Goal: Task Accomplishment & Management: Manage account settings

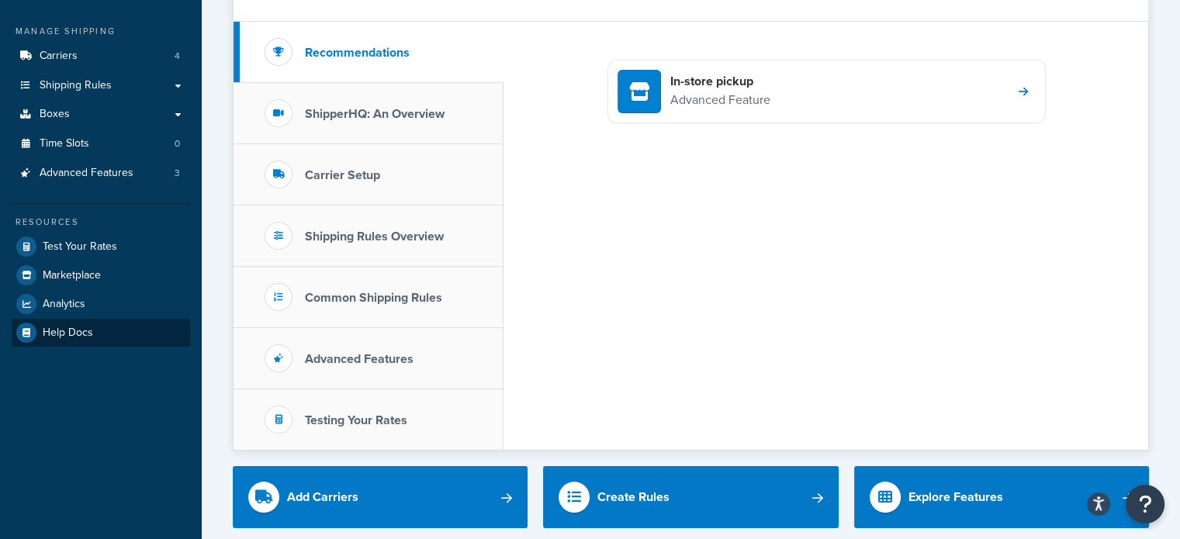
scroll to position [155, 0]
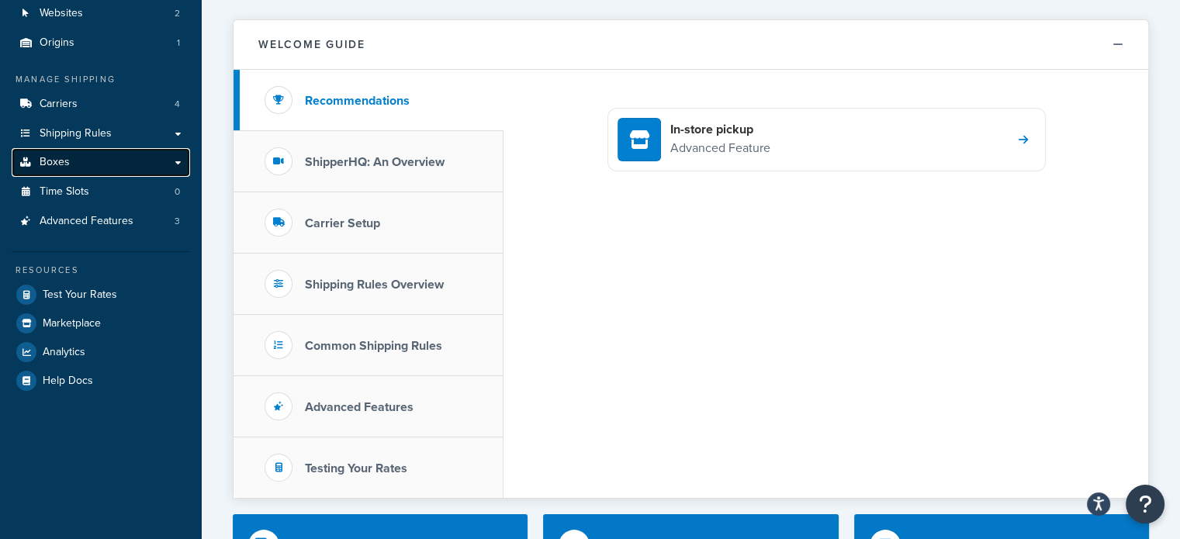
click at [122, 167] on link "Boxes" at bounding box center [101, 162] width 178 height 29
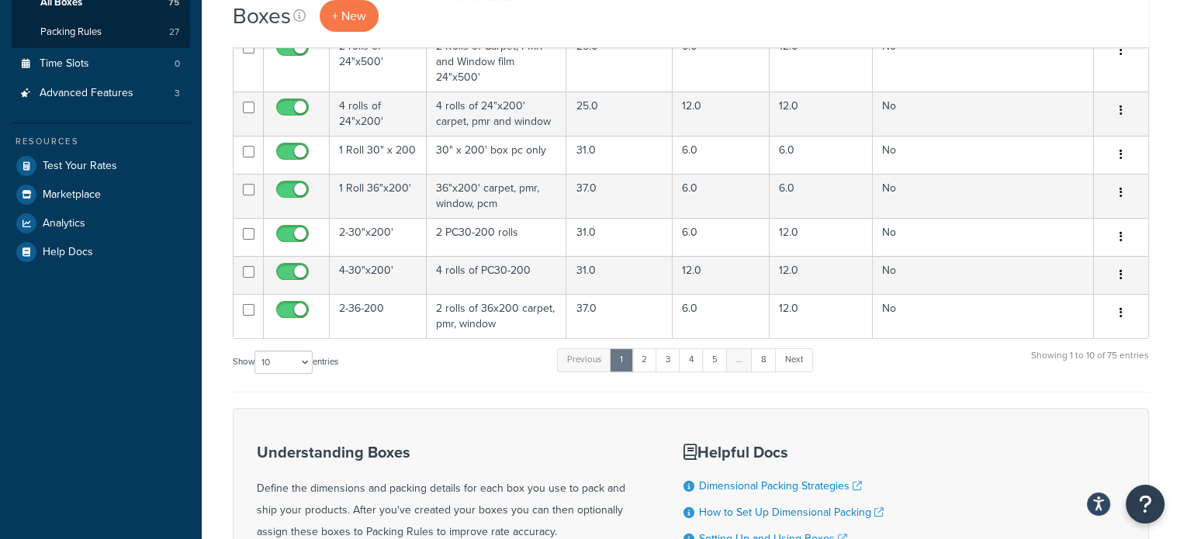
scroll to position [388, 0]
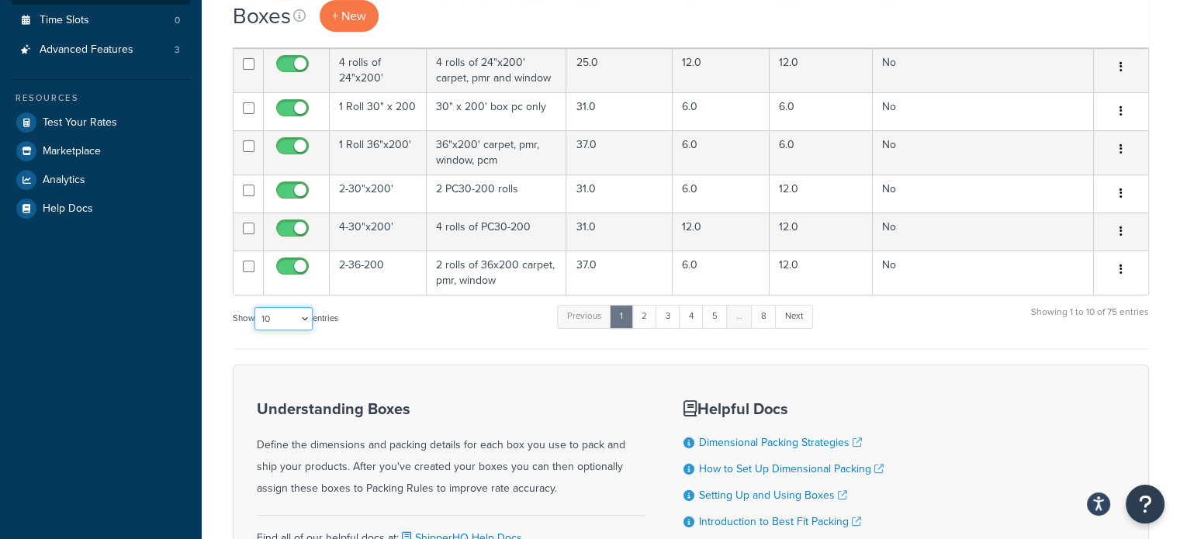
click at [305, 317] on select "10 15 25 50 100 1000" at bounding box center [283, 318] width 58 height 23
select select "100"
click at [256, 307] on select "10 15 25 50 100 1000" at bounding box center [283, 318] width 58 height 23
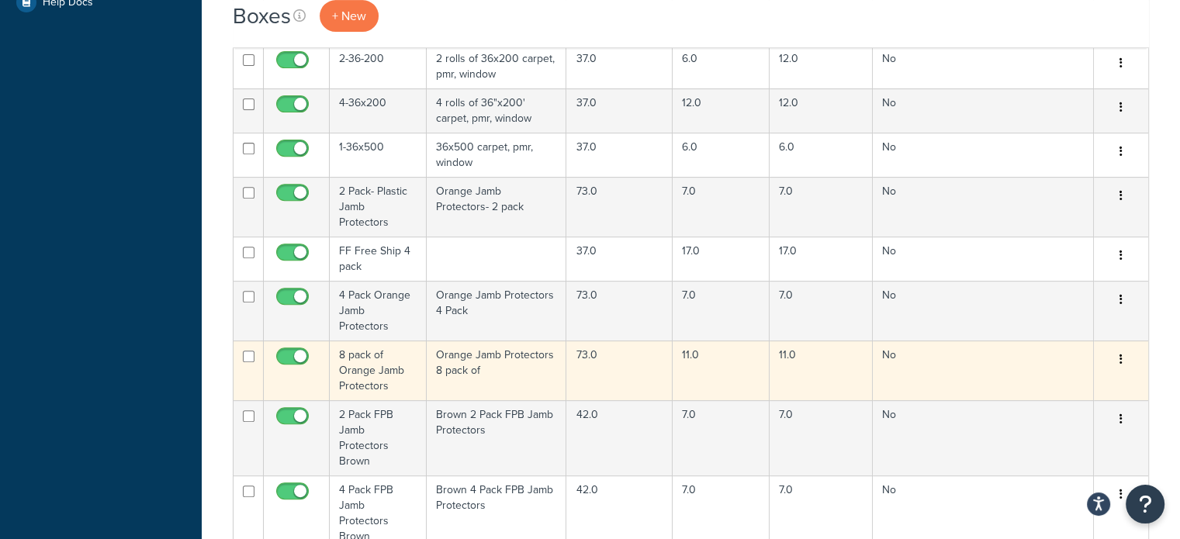
scroll to position [698, 0]
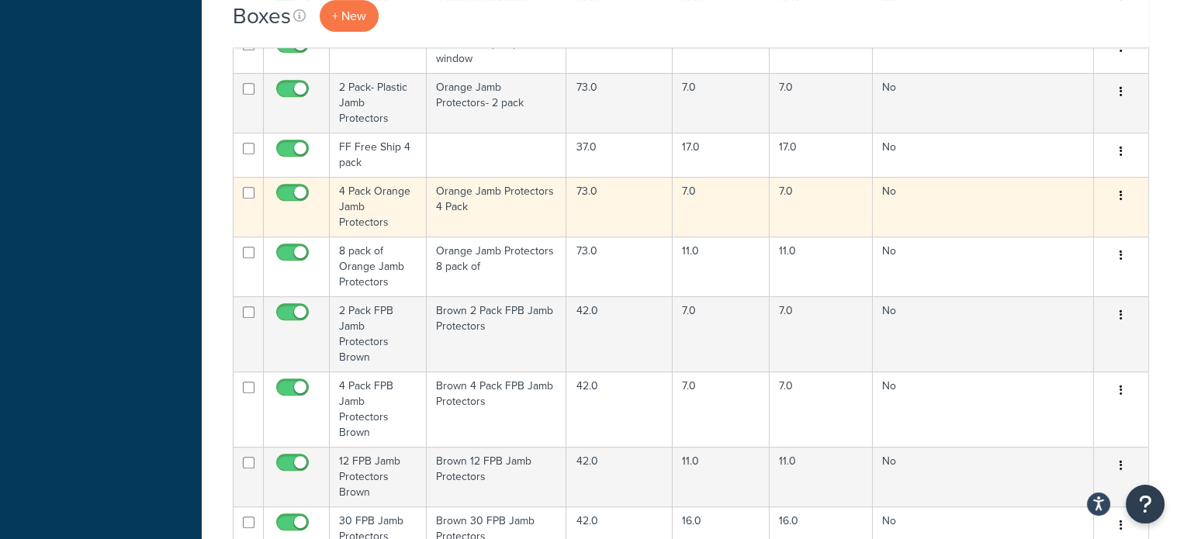
click at [528, 179] on td "Orange Jamb Protectors 4 Pack" at bounding box center [497, 207] width 140 height 60
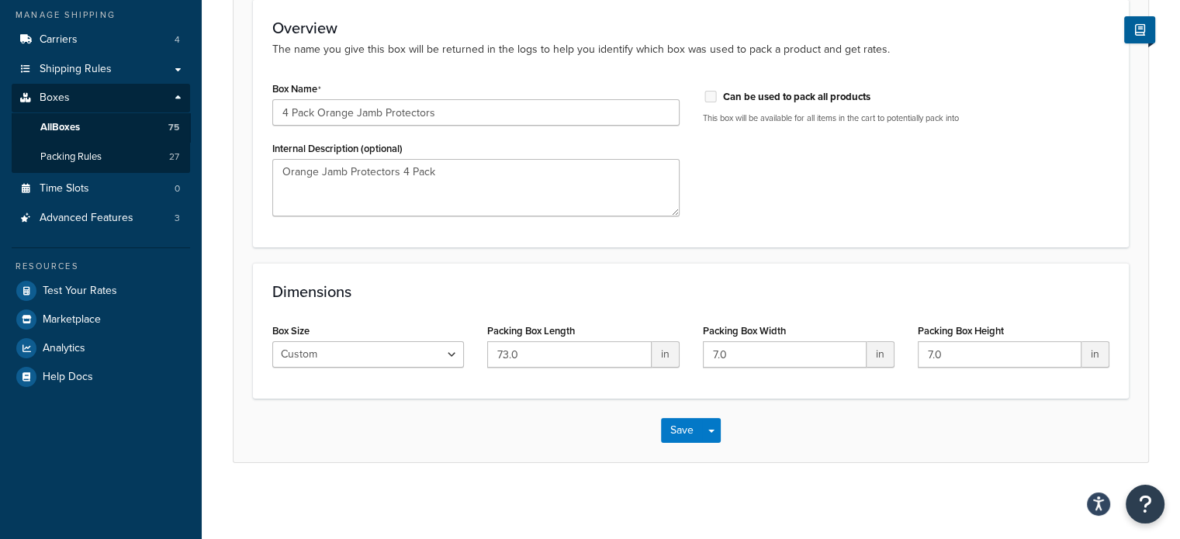
scroll to position [220, 0]
drag, startPoint x: 739, startPoint y: 356, endPoint x: 689, endPoint y: 356, distance: 50.4
click at [689, 356] on div "Box Size Custom USPS Small Flat Box USPS Medium Flat Box USPS Large Flat Box US…" at bounding box center [691, 349] width 860 height 60
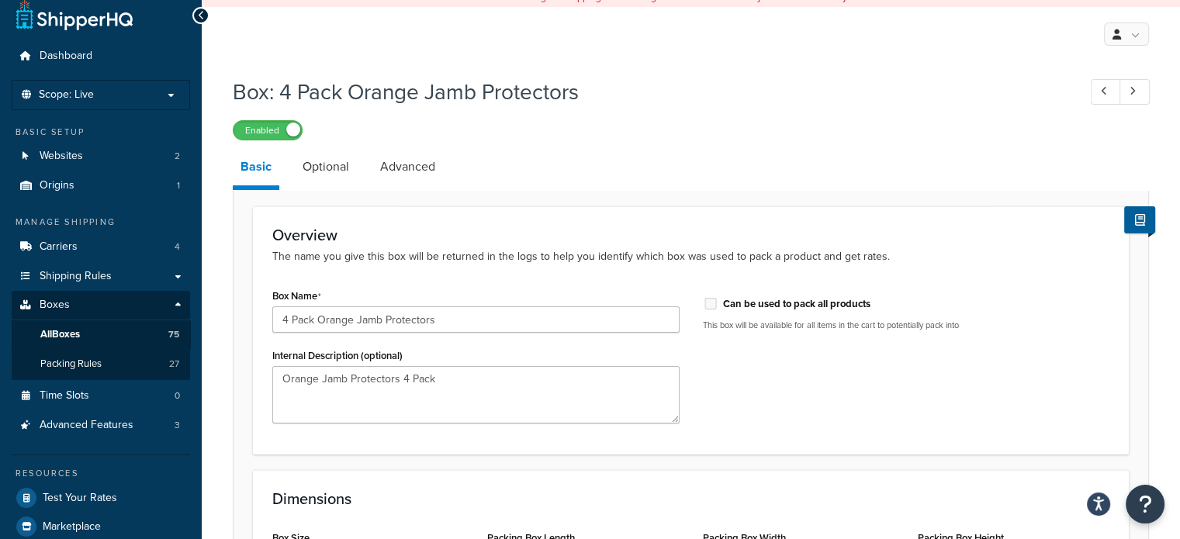
scroll to position [0, 0]
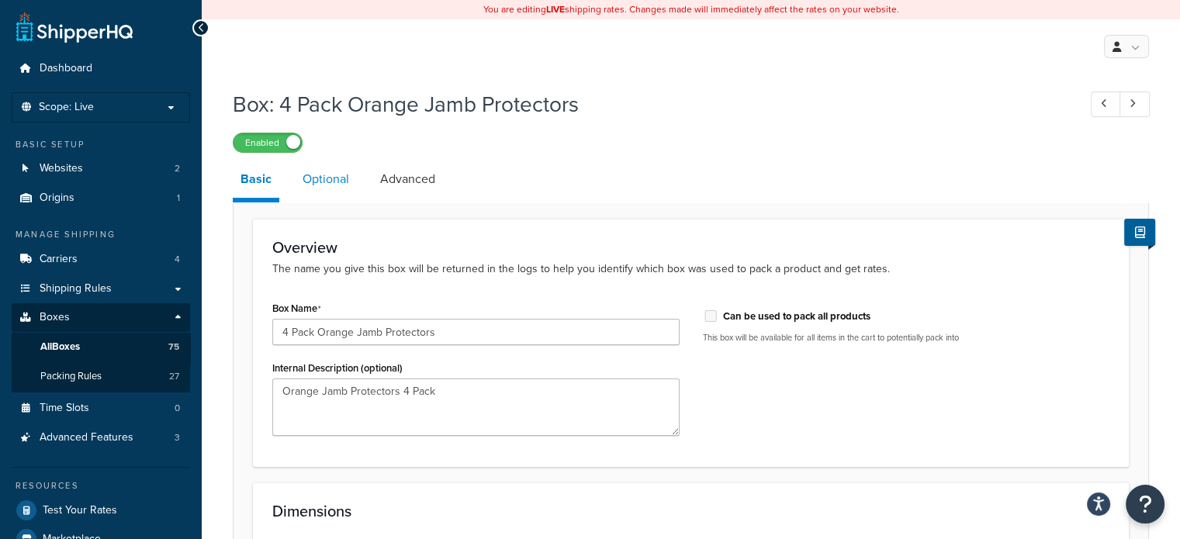
click at [306, 173] on link "Optional" at bounding box center [326, 179] width 62 height 37
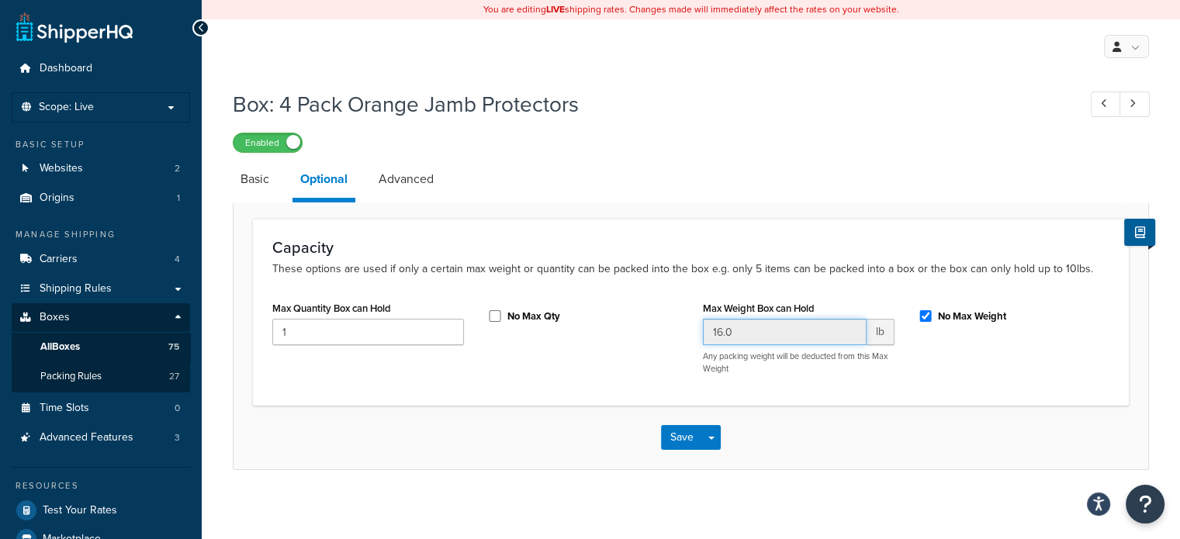
click at [739, 335] on input "16.0" at bounding box center [785, 332] width 164 height 26
click at [766, 334] on input "16.0" at bounding box center [785, 332] width 164 height 26
click at [363, 330] on input "1" at bounding box center [368, 332] width 192 height 26
click at [922, 315] on input "No Max Weight" at bounding box center [926, 316] width 16 height 12
checkbox input "false"
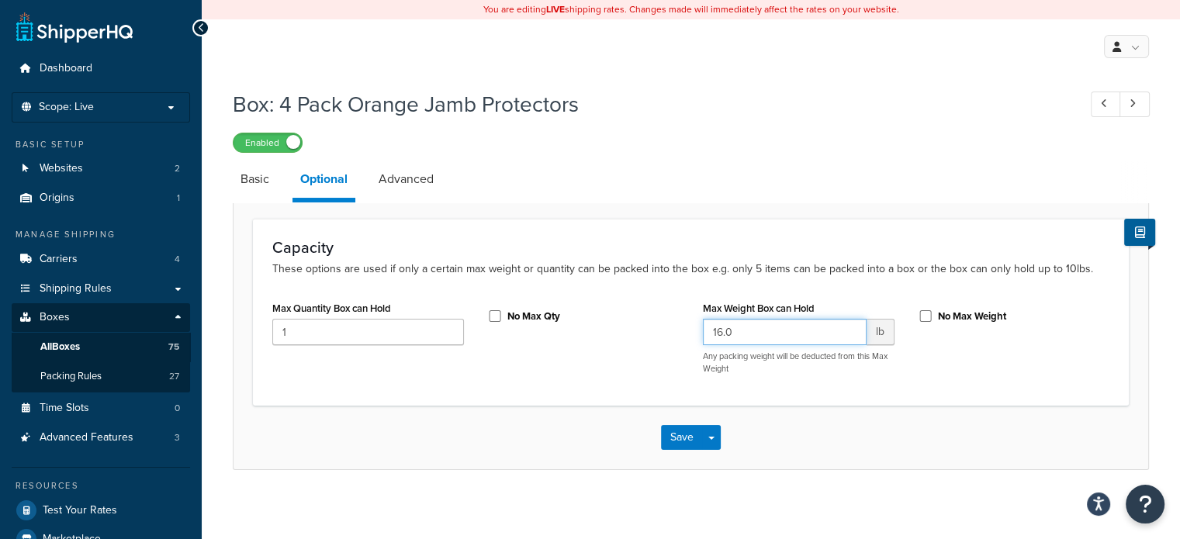
click at [763, 337] on input "16.0" at bounding box center [785, 332] width 164 height 26
drag, startPoint x: 739, startPoint y: 328, endPoint x: 617, endPoint y: 331, distance: 121.8
click at [618, 331] on div "Max Quantity Box can Hold 1 No Max Qty Max Weight Box can Hold 16.0 lb Any pack…" at bounding box center [691, 341] width 860 height 89
type input "18"
click at [926, 313] on div "No Max Weight" at bounding box center [1014, 314] width 192 height 23
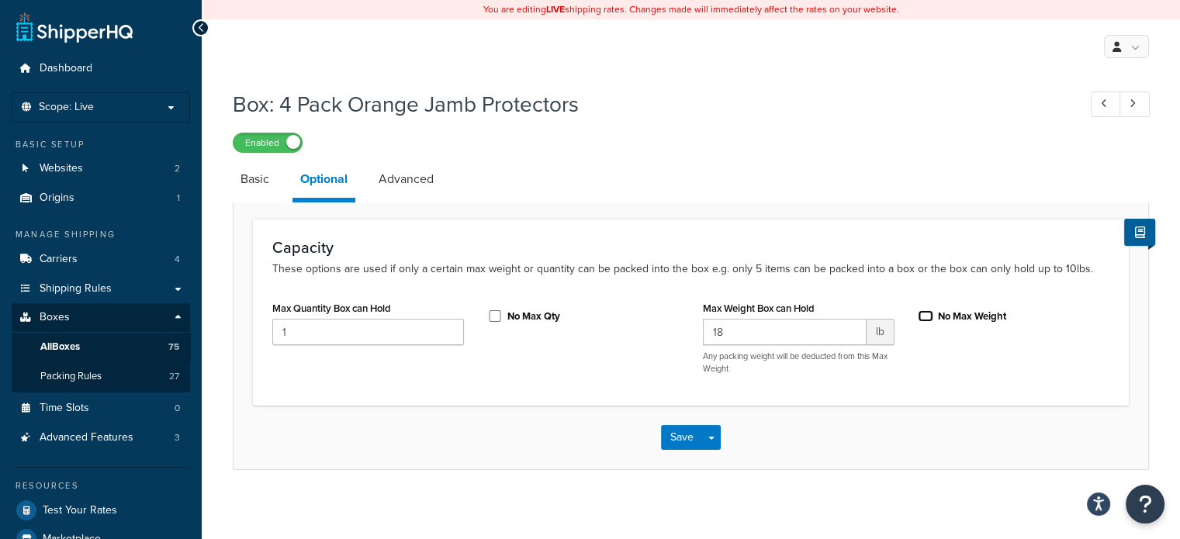
click at [926, 313] on input "No Max Weight" at bounding box center [926, 316] width 16 height 12
checkbox input "true"
click at [673, 443] on button "Save" at bounding box center [682, 437] width 42 height 25
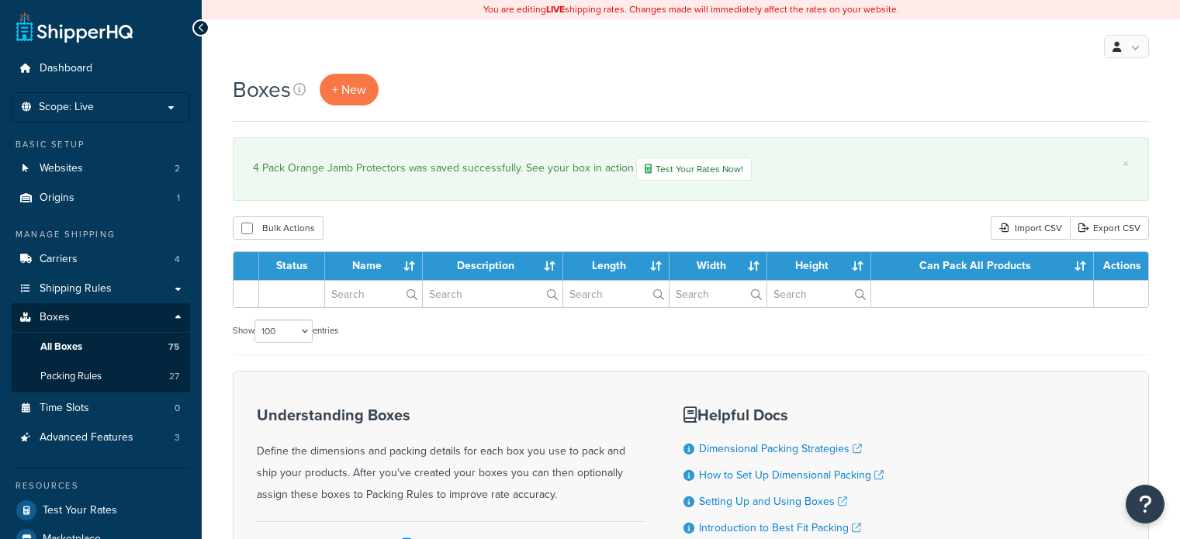
select select "100"
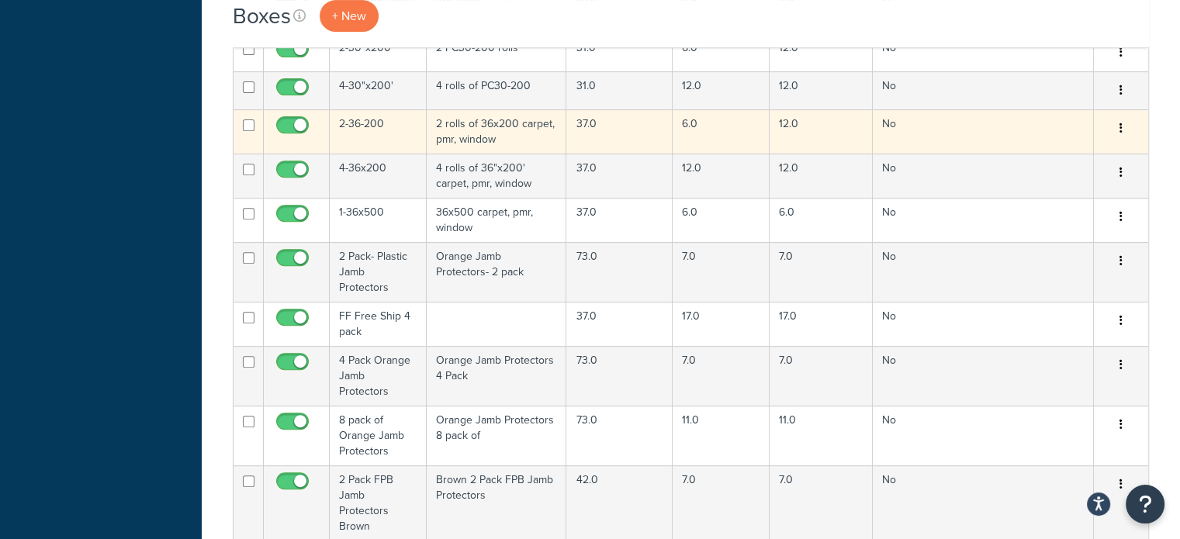
scroll to position [698, 0]
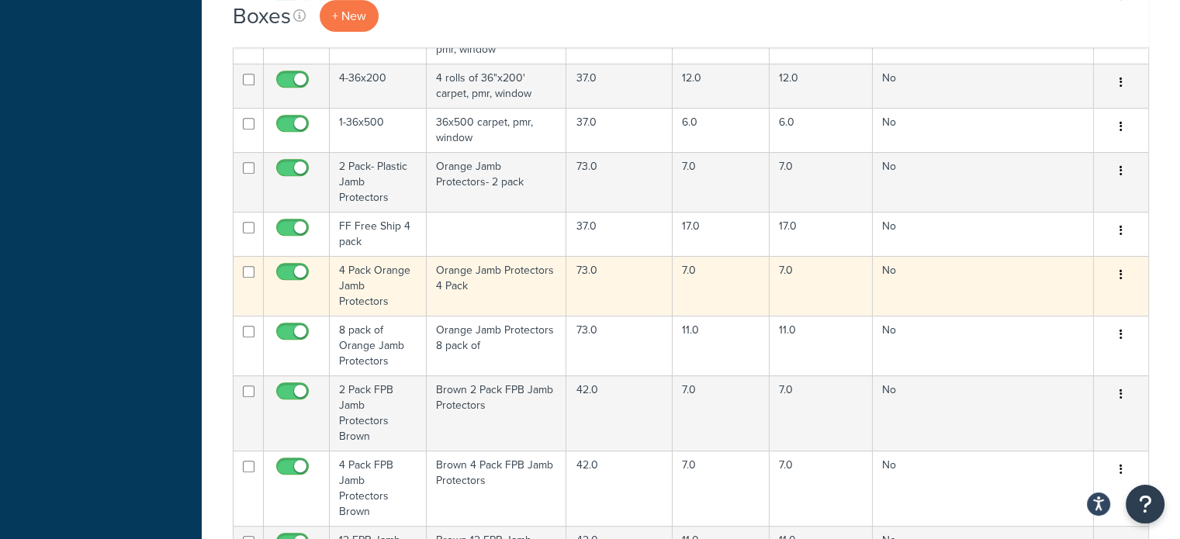
click at [476, 256] on td "Orange Jamb Protectors 4 Pack" at bounding box center [497, 286] width 140 height 60
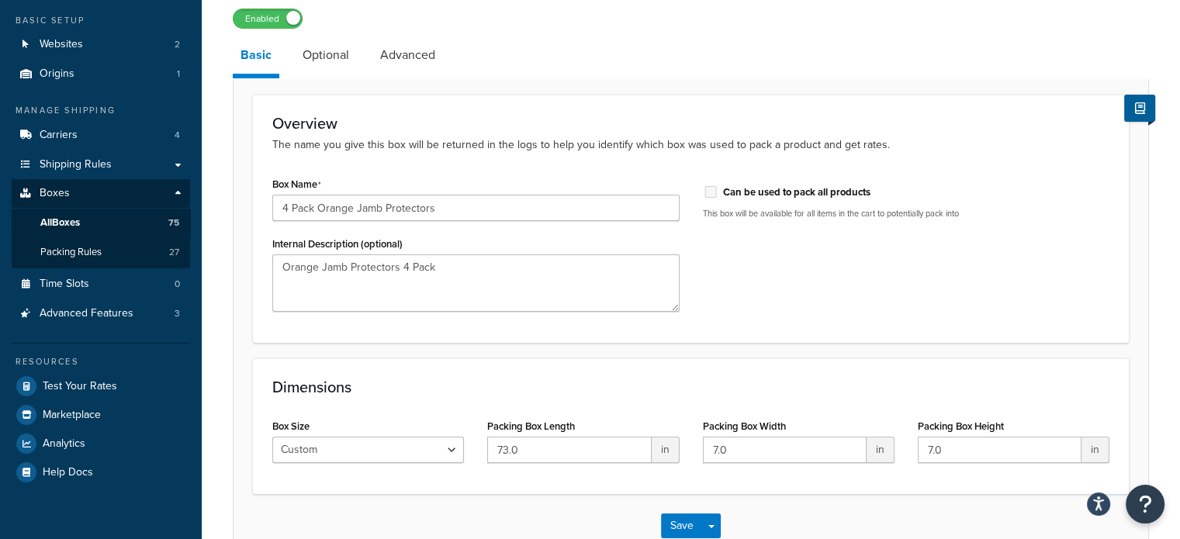
scroll to position [220, 0]
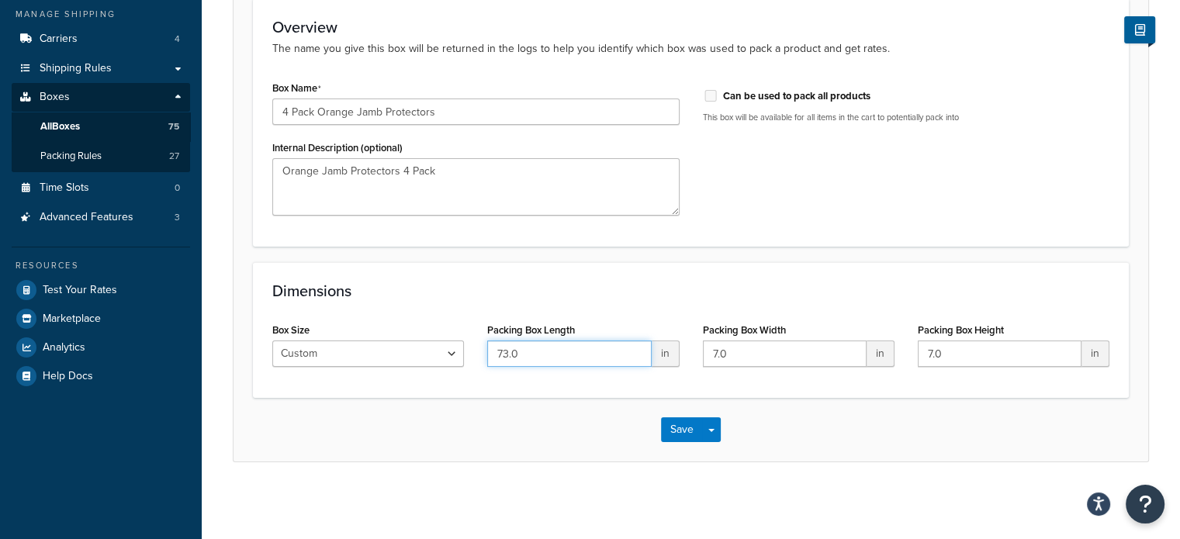
drag, startPoint x: 531, startPoint y: 355, endPoint x: 441, endPoint y: 343, distance: 90.9
click at [441, 343] on div "Box Size Custom USPS Small Flat Box USPS Medium Flat Box USPS Large Flat Box US…" at bounding box center [691, 349] width 860 height 60
type input "74"
click at [758, 342] on input "7.0" at bounding box center [785, 354] width 164 height 26
drag, startPoint x: 757, startPoint y: 348, endPoint x: 704, endPoint y: 348, distance: 52.8
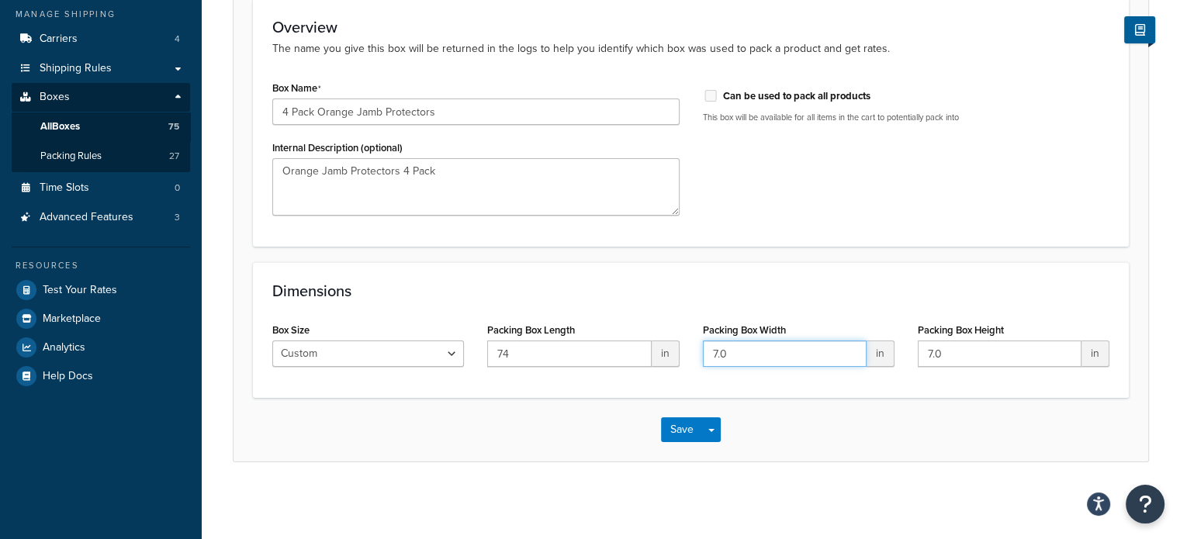
click at [713, 348] on input "7.0" at bounding box center [785, 354] width 164 height 26
type input "8"
drag, startPoint x: 996, startPoint y: 358, endPoint x: 670, endPoint y: 355, distance: 326.6
click at [670, 354] on div "Box Size Custom USPS Small Flat Box USPS Medium Flat Box USPS Large Flat Box US…" at bounding box center [691, 349] width 860 height 60
type input "8"
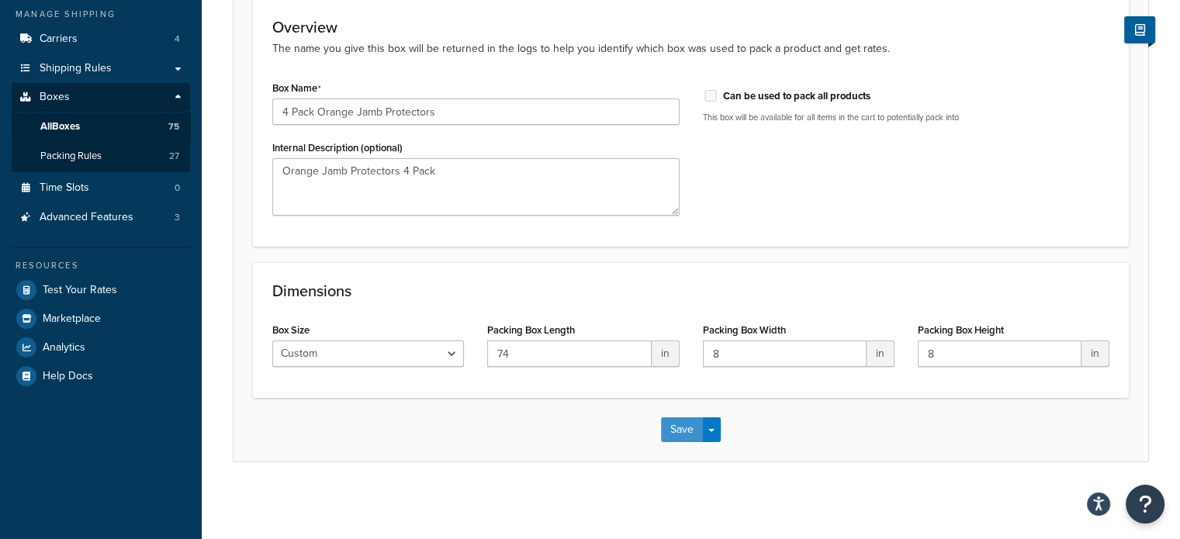
click at [672, 427] on button "Save" at bounding box center [682, 429] width 42 height 25
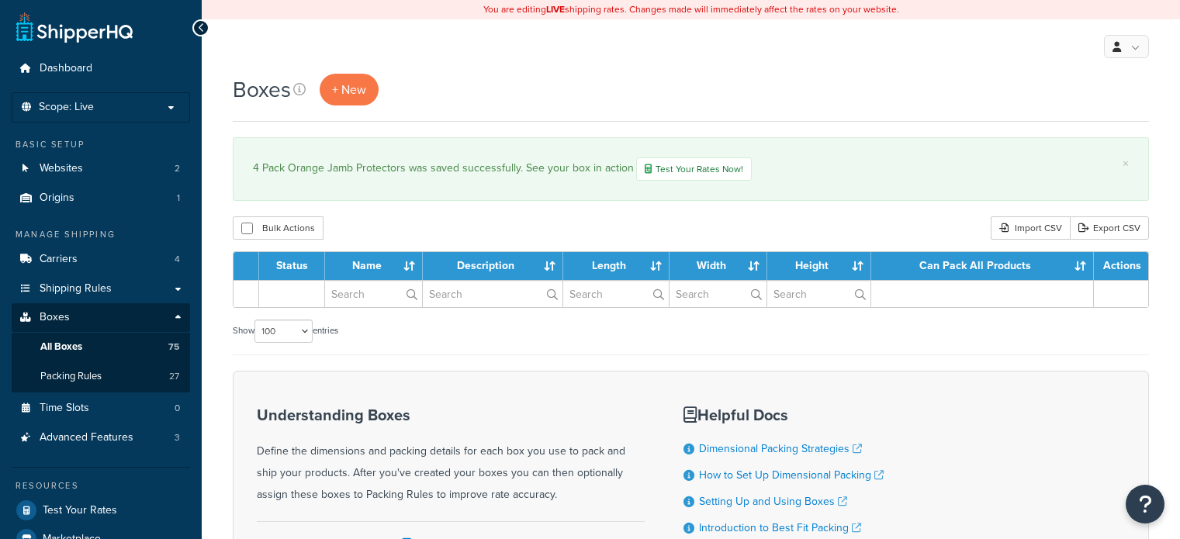
select select "100"
